Goal: Navigation & Orientation: Find specific page/section

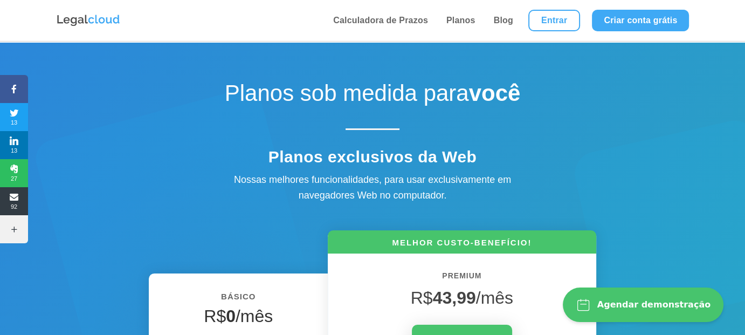
scroll to position [180, 0]
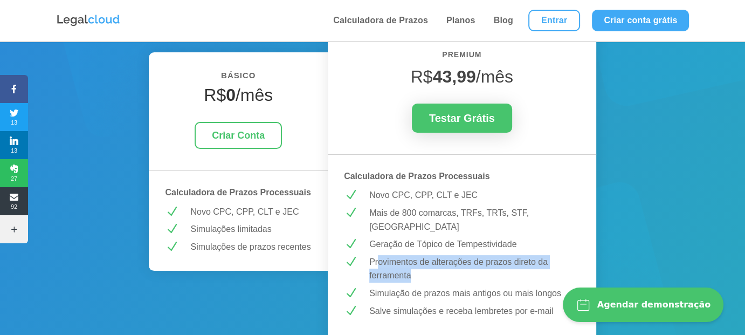
drag, startPoint x: 413, startPoint y: 251, endPoint x: 478, endPoint y: 255, distance: 65.4
click at [458, 255] on p "Provimentos de alterações de prazos direto da ferramenta" at bounding box center [474, 269] width 211 height 28
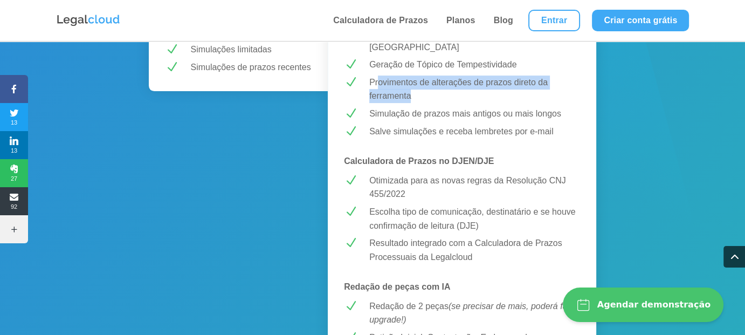
scroll to position [539, 0]
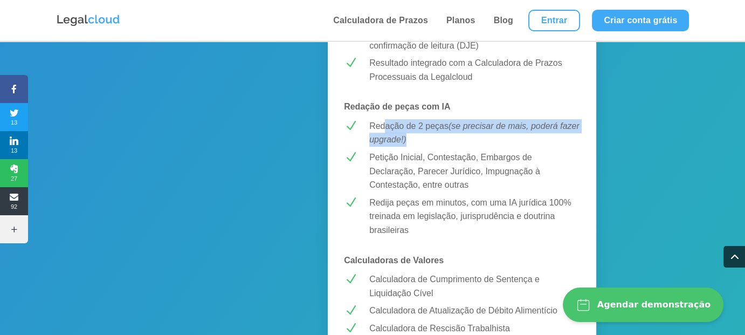
drag, startPoint x: 410, startPoint y: 118, endPoint x: 465, endPoint y: 130, distance: 55.8
click at [458, 129] on p "Redação de 2 peças (se precisar de mais, poderá fazer upgrade!)" at bounding box center [474, 133] width 211 height 28
click at [488, 129] on p "Redação de 2 peças (se precisar de mais, poderá fazer upgrade!)" at bounding box center [474, 133] width 211 height 28
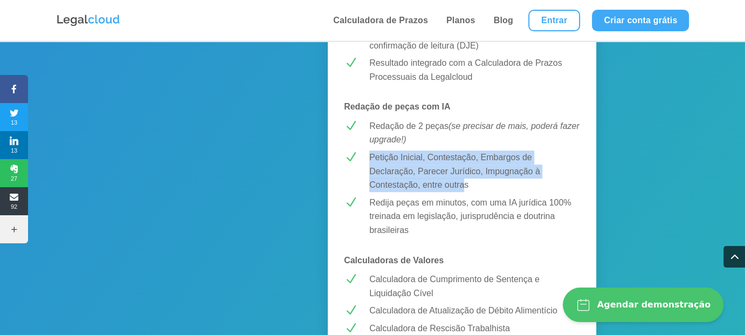
drag, startPoint x: 369, startPoint y: 140, endPoint x: 466, endPoint y: 166, distance: 100.1
click at [465, 166] on p "Petição Inicial, Contestação, Embargos de Declaração, Parecer Jurídico, Impugna…" at bounding box center [474, 171] width 211 height 42
click at [466, 174] on p "Petição Inicial, Contestação, Embargos de Declaração, Parecer Jurídico, Impugna…" at bounding box center [474, 171] width 211 height 42
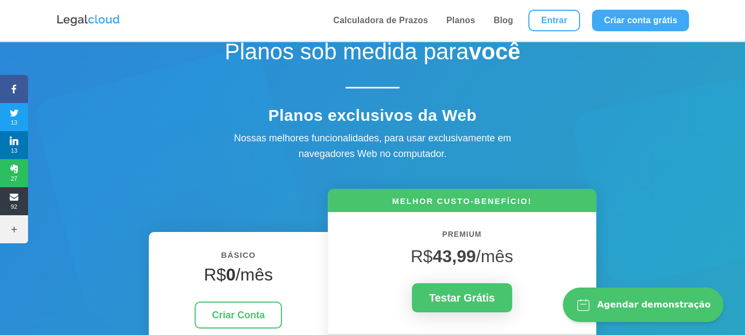
scroll to position [180, 0]
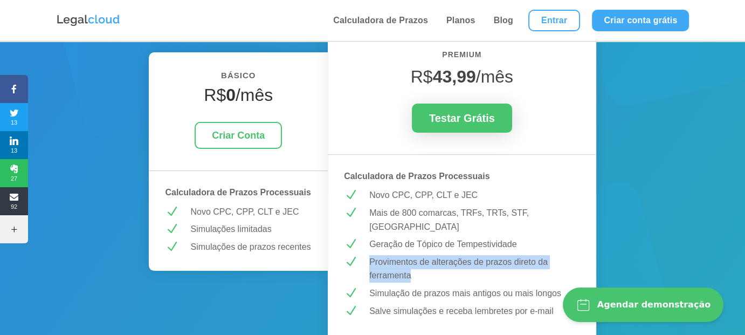
drag, startPoint x: 441, startPoint y: 259, endPoint x: 452, endPoint y: 259, distance: 10.8
click at [452, 259] on div "Provimentos de alterações de prazos direto da ferramenta" at bounding box center [470, 269] width 219 height 28
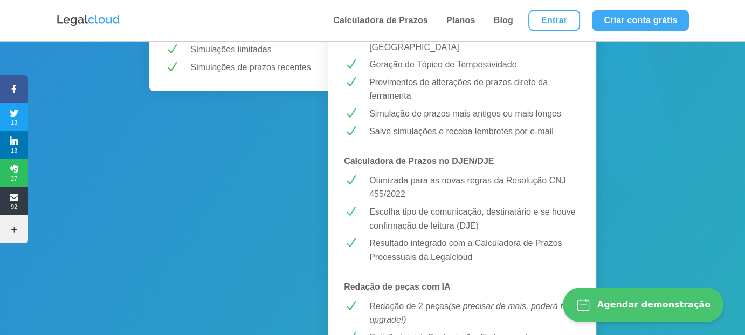
click at [387, 125] on p "Salve simulações e receba lembretes por e-mail" at bounding box center [474, 132] width 211 height 14
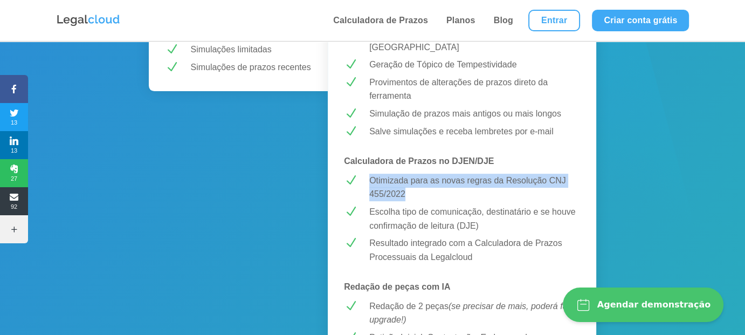
drag, startPoint x: 372, startPoint y: 161, endPoint x: 444, endPoint y: 179, distance: 75.0
click at [443, 179] on p "Otimizada para as novas regras da Resolução CNJ 455/2022" at bounding box center [474, 188] width 211 height 28
click at [483, 184] on p "Otimizada para as novas regras da Resolução CNJ 455/2022" at bounding box center [474, 188] width 211 height 28
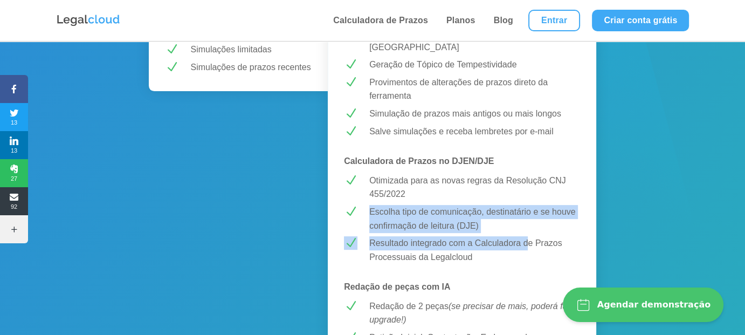
drag, startPoint x: 369, startPoint y: 195, endPoint x: 528, endPoint y: 222, distance: 160.3
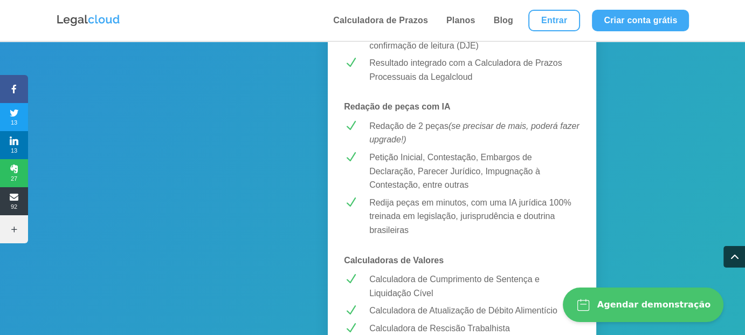
click at [405, 150] on p "Petição Inicial, Contestação, Embargos de Declaração, Parecer Jurídico, Impugna…" at bounding box center [474, 171] width 211 height 42
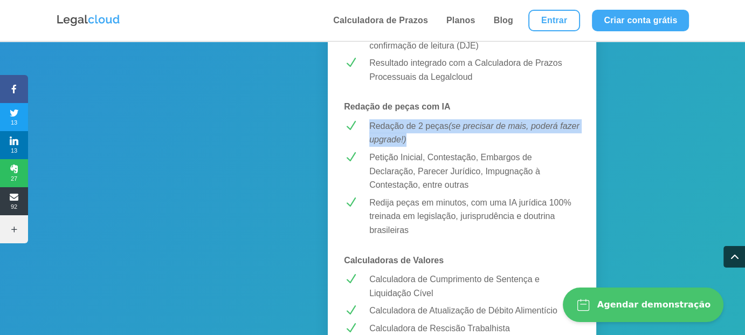
drag, startPoint x: 364, startPoint y: 109, endPoint x: 437, endPoint y: 128, distance: 75.6
click at [436, 127] on div "Redação de 2 peças (se precisar de mais, poderá fazer upgrade!)" at bounding box center [470, 133] width 219 height 28
click at [470, 130] on p "Redação de 2 peças (se precisar de mais, poderá fazer upgrade!)" at bounding box center [474, 133] width 211 height 28
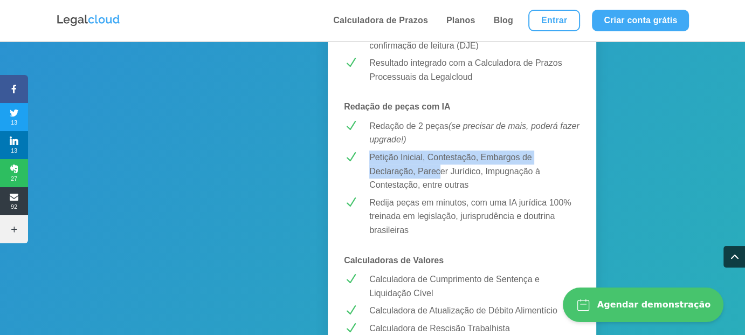
drag, startPoint x: 367, startPoint y: 140, endPoint x: 444, endPoint y: 152, distance: 78.5
click at [444, 152] on div "Petição Inicial, Contestação, Embargos de Declaração, Parecer Jurídico, Impugna…" at bounding box center [470, 171] width 219 height 42
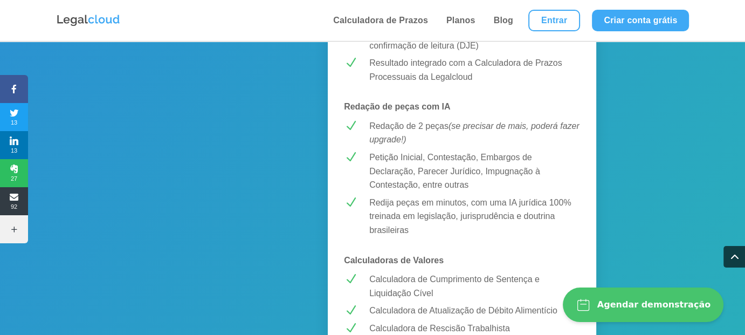
click at [422, 174] on p "Petição Inicial, Contestação, Embargos de Declaração, Parecer Jurídico, Impugna…" at bounding box center [474, 171] width 211 height 42
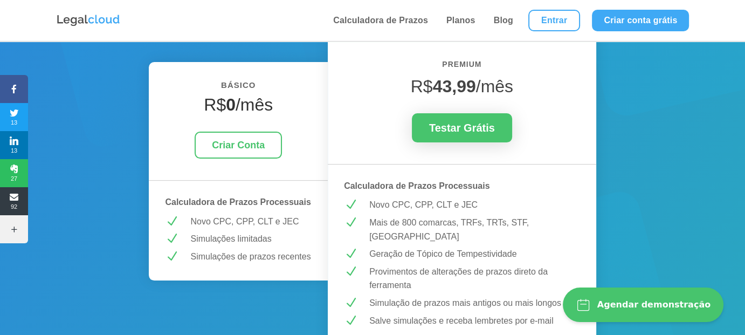
scroll to position [0, 0]
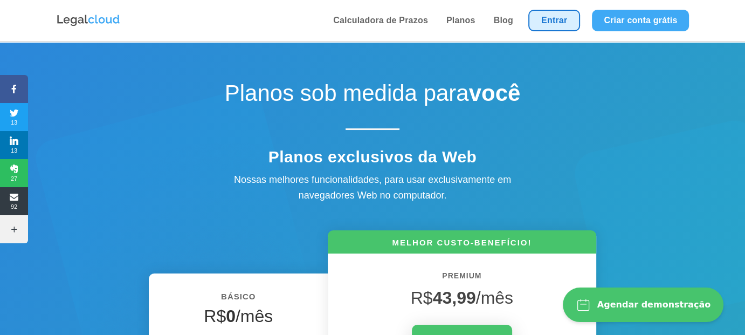
click at [564, 22] on link "Entrar" at bounding box center [555, 21] width 52 height 22
